Goal: Information Seeking & Learning: Learn about a topic

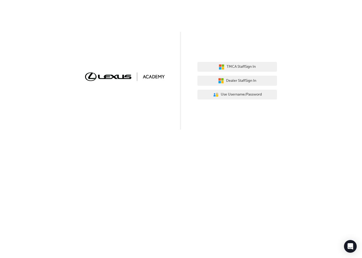
click at [250, 80] on span "Dealer Staff Sign In" at bounding box center [241, 81] width 30 height 6
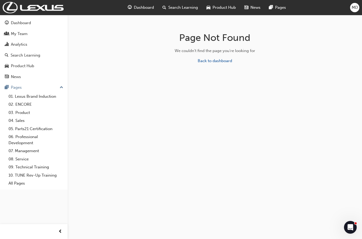
click at [222, 62] on link "Back to dashboard" at bounding box center [215, 60] width 34 height 5
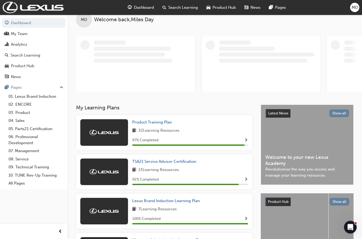
scroll to position [12, 0]
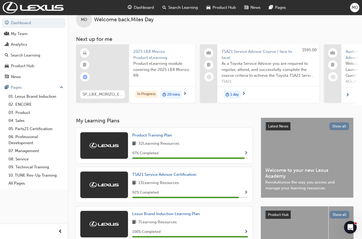
click at [160, 136] on span "Product Training Plan" at bounding box center [152, 135] width 40 height 5
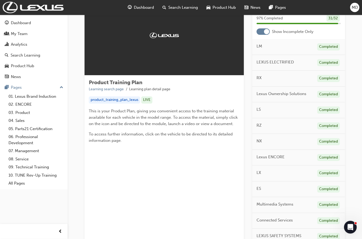
scroll to position [119, 0]
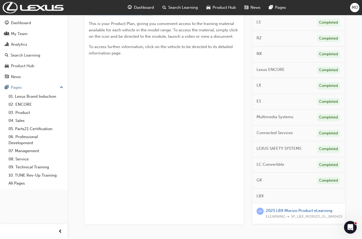
click at [265, 191] on div "LBX" at bounding box center [298, 195] width 93 height 15
click at [310, 210] on link "2025 LBX Morizo Product eLearning" at bounding box center [299, 210] width 67 height 5
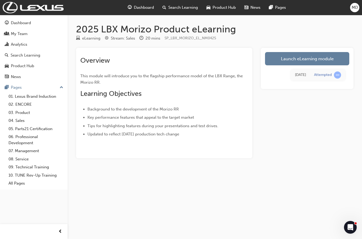
click at [310, 59] on link "Launch eLearning module" at bounding box center [307, 58] width 84 height 13
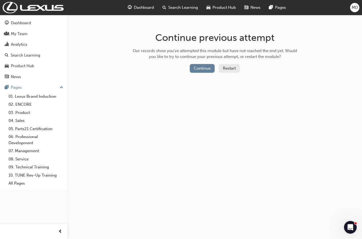
click at [201, 64] on button "Continue" at bounding box center [202, 68] width 25 height 9
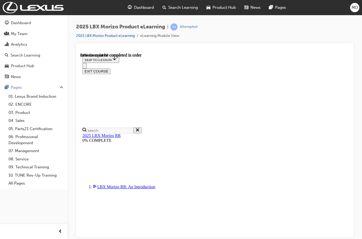
scroll to position [521, 0]
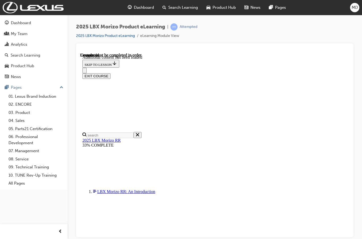
scroll to position [850, 0]
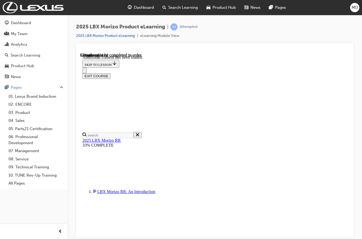
scroll to position [361, 0]
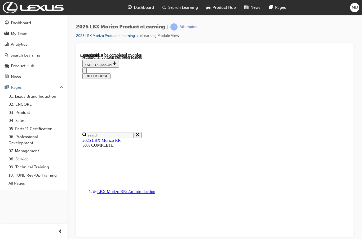
scroll to position [476, 0]
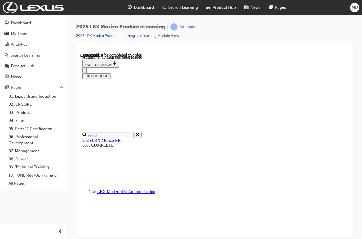
scroll to position [356, 0]
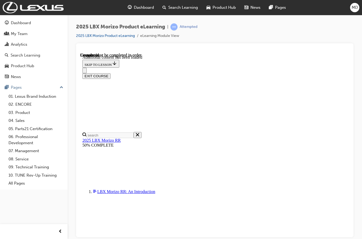
scroll to position [715, 0]
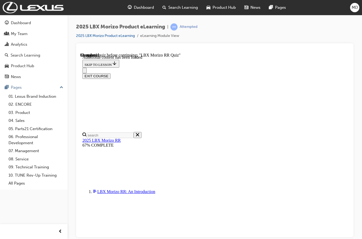
scroll to position [47, 0]
radio input "true"
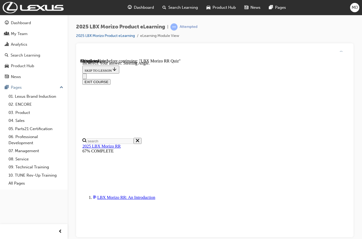
scroll to position [88, 0]
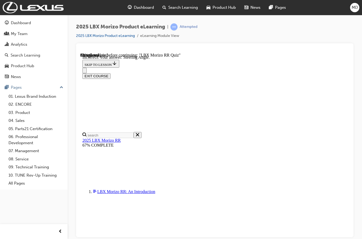
radio input "true"
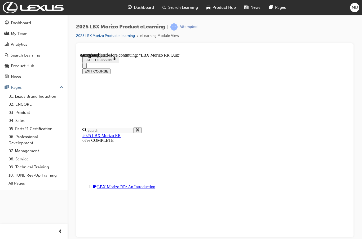
scroll to position [102, 0]
radio input "true"
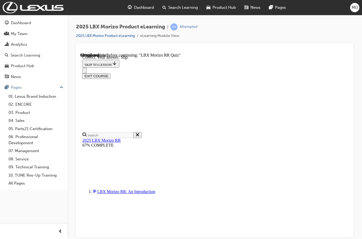
scroll to position [155, 0]
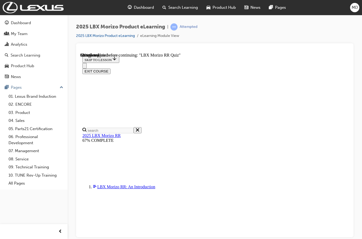
scroll to position [101, 0]
radio input "true"
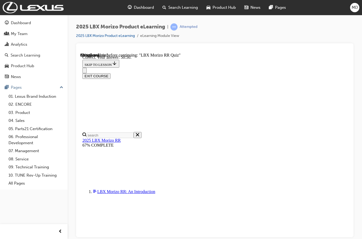
scroll to position [168, 0]
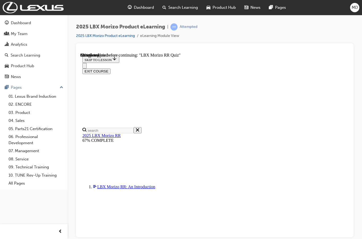
scroll to position [94, 0]
radio input "true"
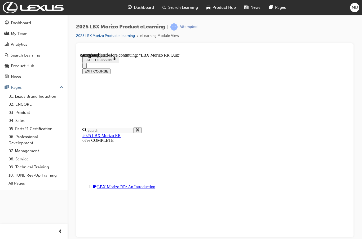
scroll to position [6, 0]
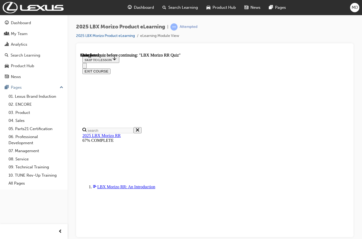
scroll to position [107, 0]
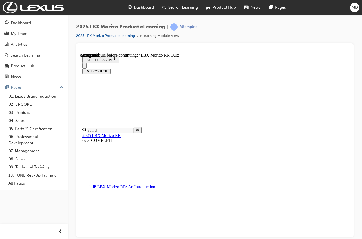
radio input "true"
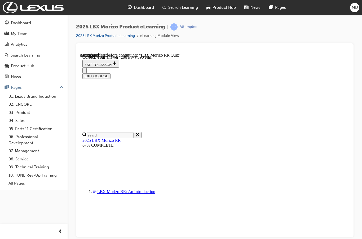
scroll to position [150, 0]
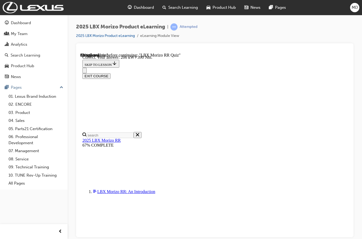
radio input "true"
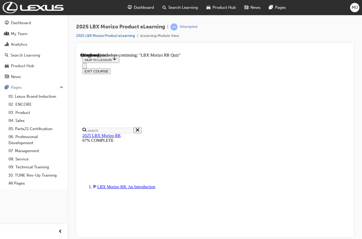
scroll to position [56, 0]
radio input "true"
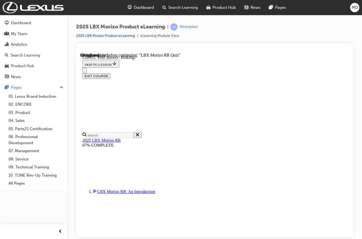
scroll to position [88, 0]
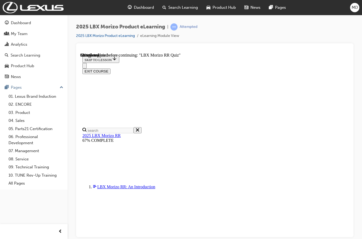
radio input "true"
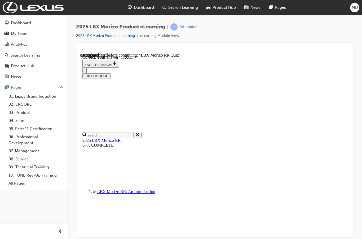
scroll to position [143, 0]
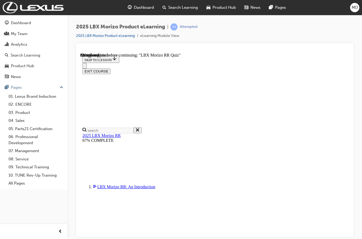
scroll to position [125, 0]
radio input "true"
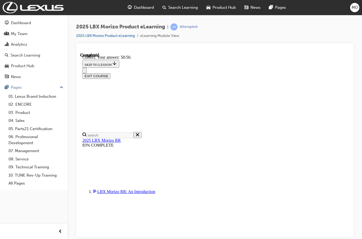
scroll to position [168, 0]
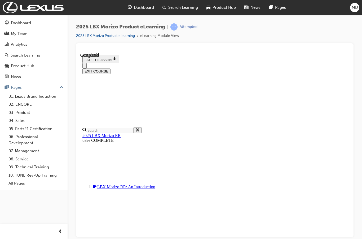
scroll to position [107, 0]
click at [111, 68] on button "EXIT COURSE" at bounding box center [96, 71] width 28 height 6
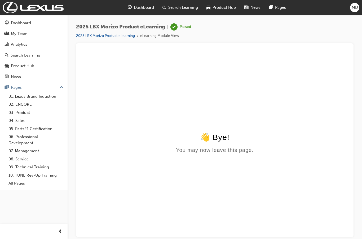
scroll to position [0, 0]
click at [23, 32] on div "My Team" at bounding box center [19, 34] width 17 height 6
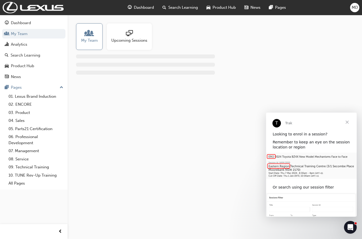
click at [348, 121] on span "Close" at bounding box center [347, 121] width 19 height 19
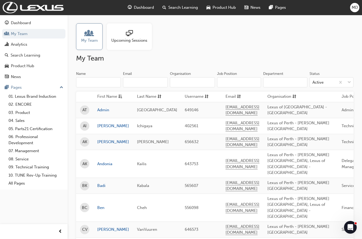
click at [133, 37] on span "Upcoming Sessions" at bounding box center [129, 40] width 36 height 6
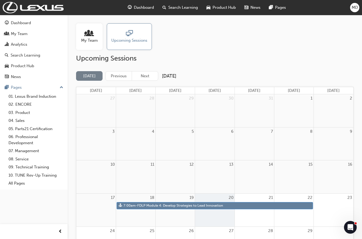
click at [44, 172] on link "10. TUNE Rev-Up Training" at bounding box center [35, 175] width 59 height 8
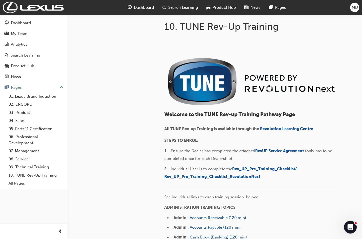
click at [293, 126] on span "Revolution Learning Centre" at bounding box center [286, 128] width 53 height 5
